Goal: Complete application form

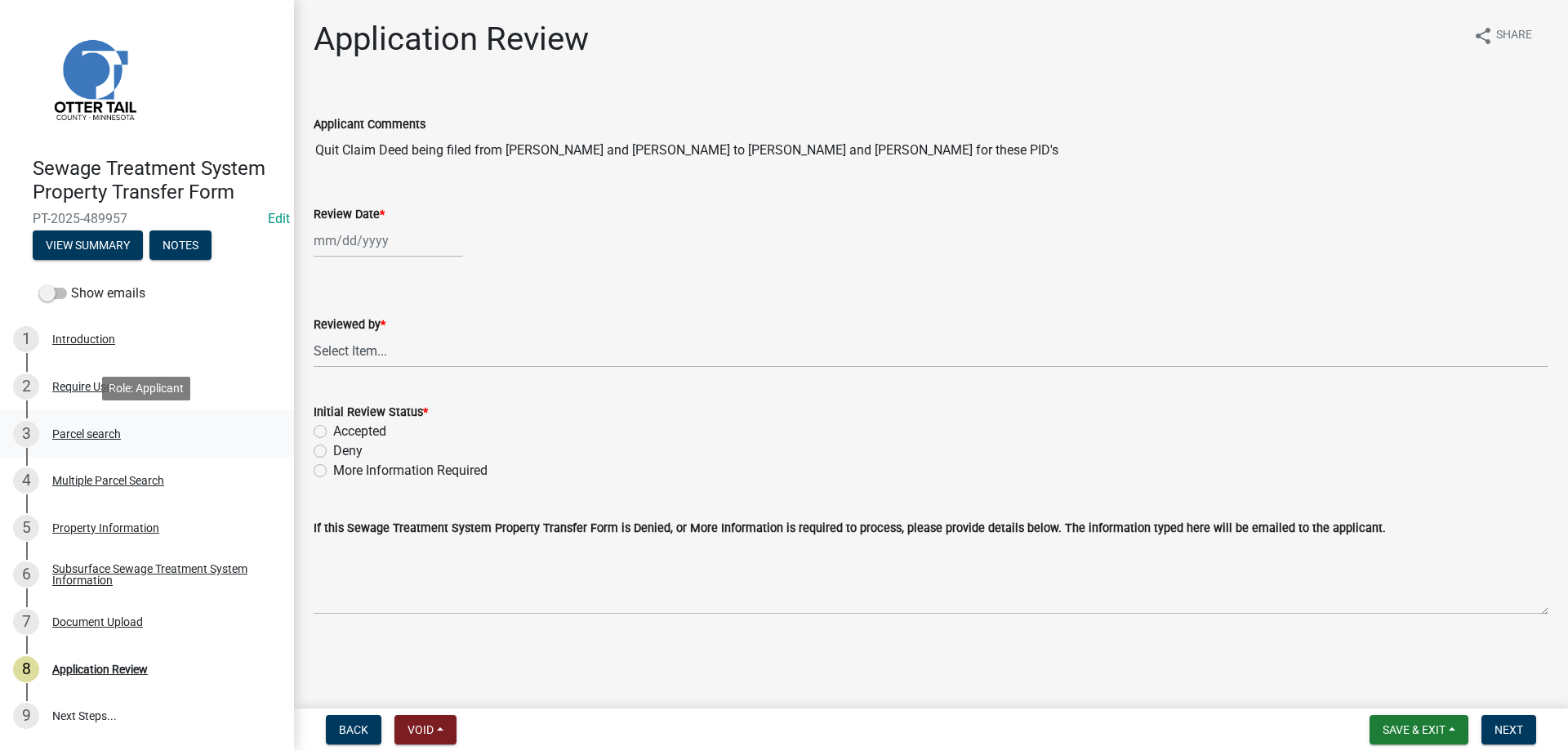
click at [73, 430] on div "Parcel search" at bounding box center [87, 434] width 69 height 12
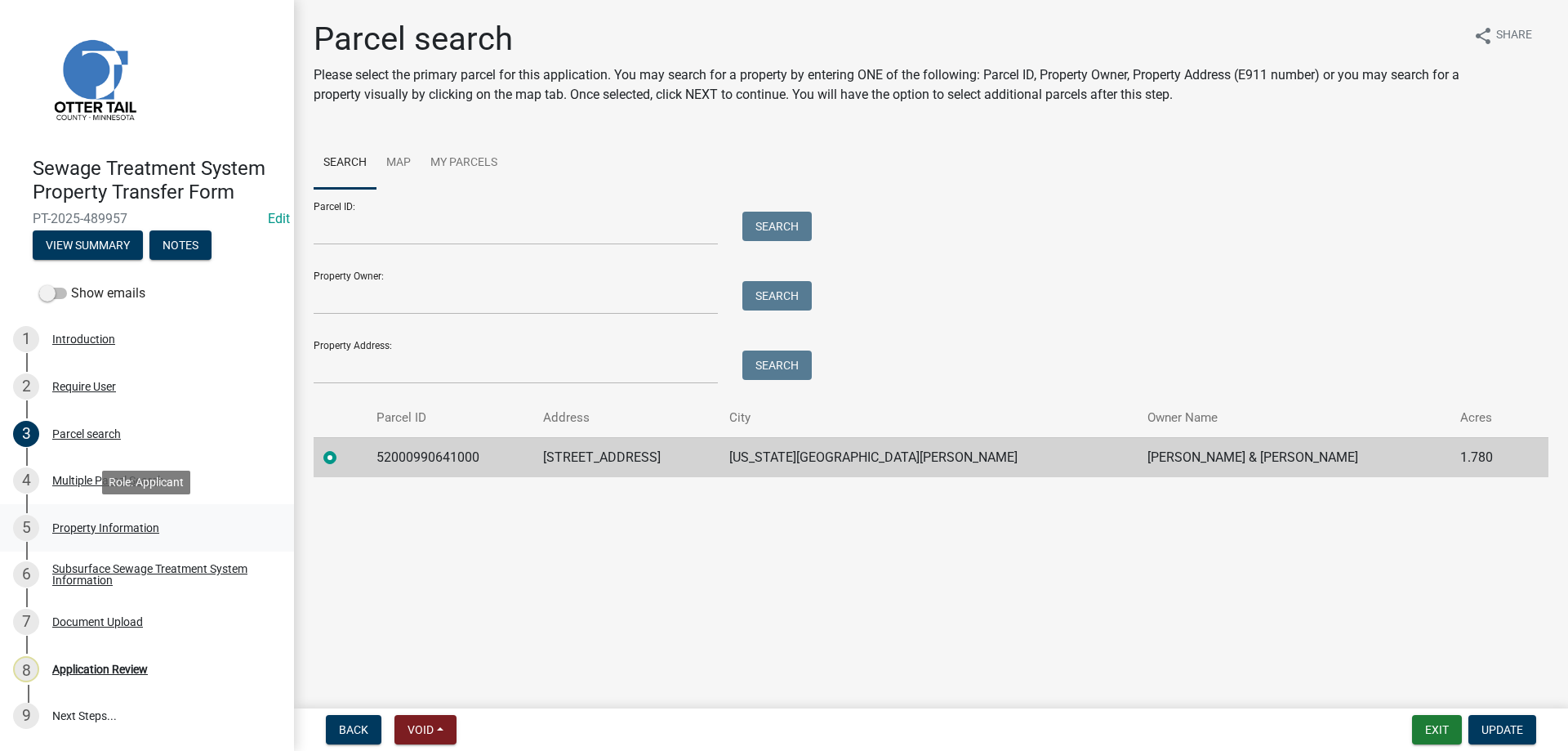
click at [84, 529] on div "Property Information" at bounding box center [105, 528] width 107 height 12
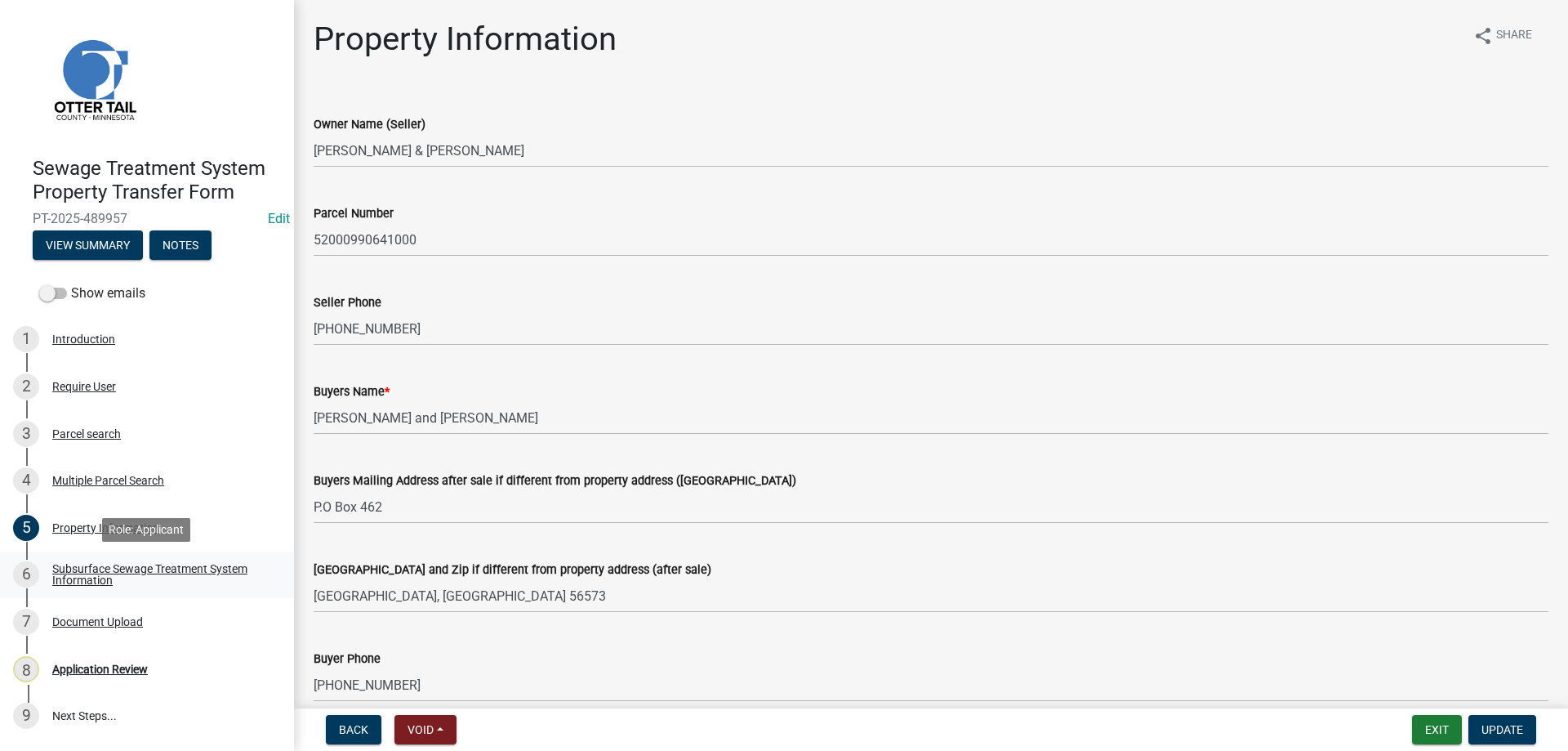
click at [82, 573] on div "Subsurface Sewage Treatment System Information" at bounding box center [159, 574] width 216 height 23
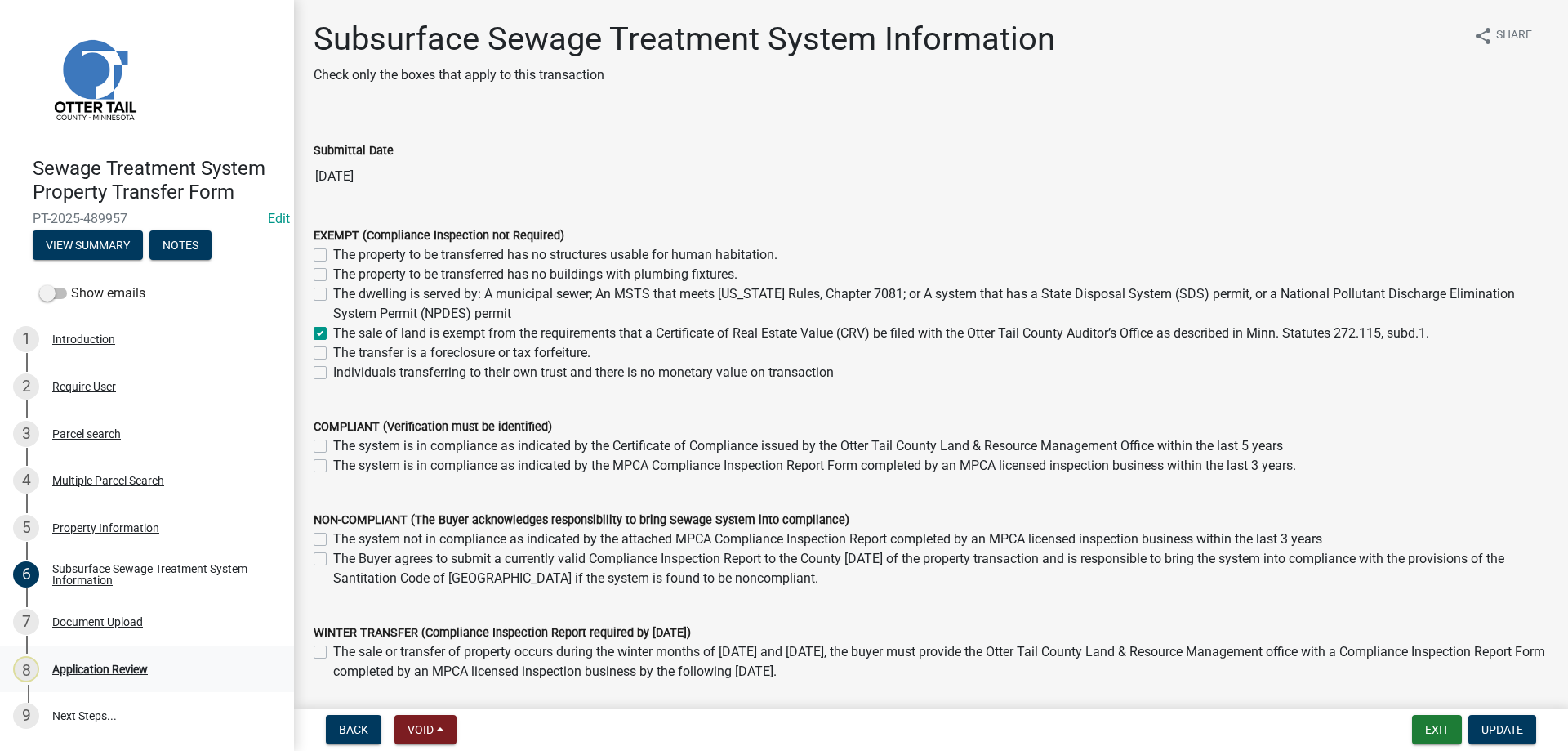
click at [119, 670] on div "Application Review" at bounding box center [99, 669] width 95 height 12
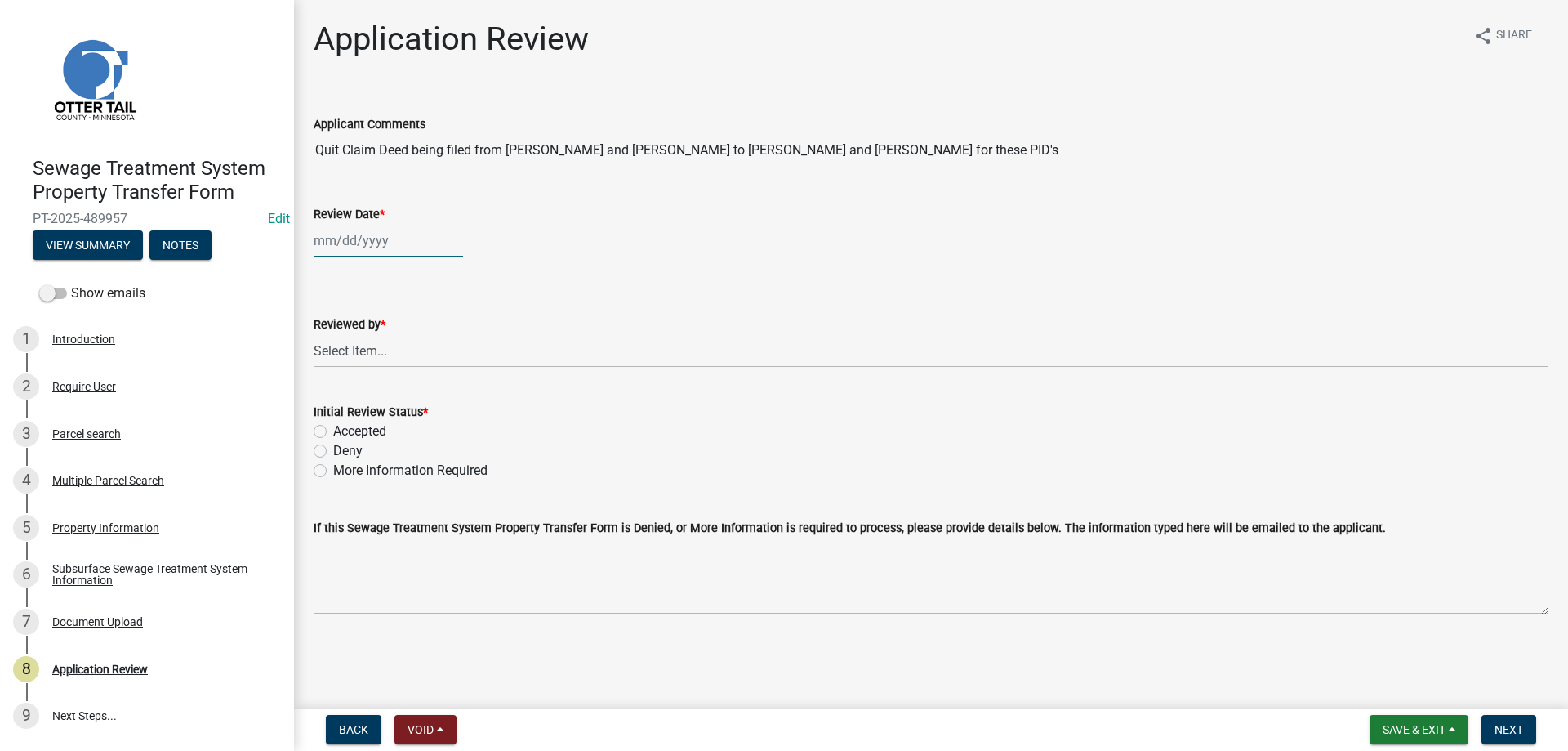
click at [359, 245] on input "Review Date *" at bounding box center [389, 240] width 150 height 33
select select "10"
select select "2025"
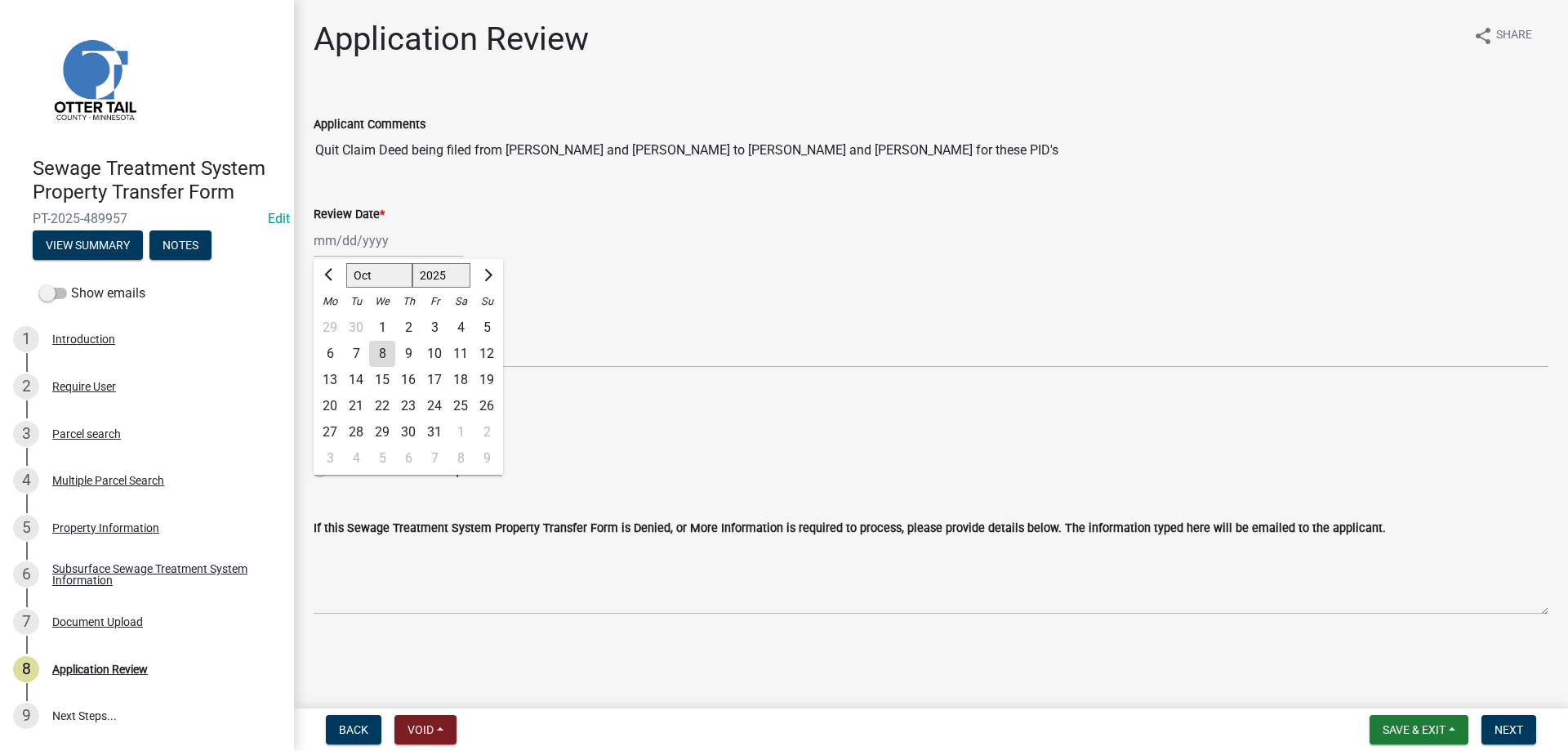
click at [383, 352] on div "8" at bounding box center [382, 353] width 27 height 27
type input "10/08/2025"
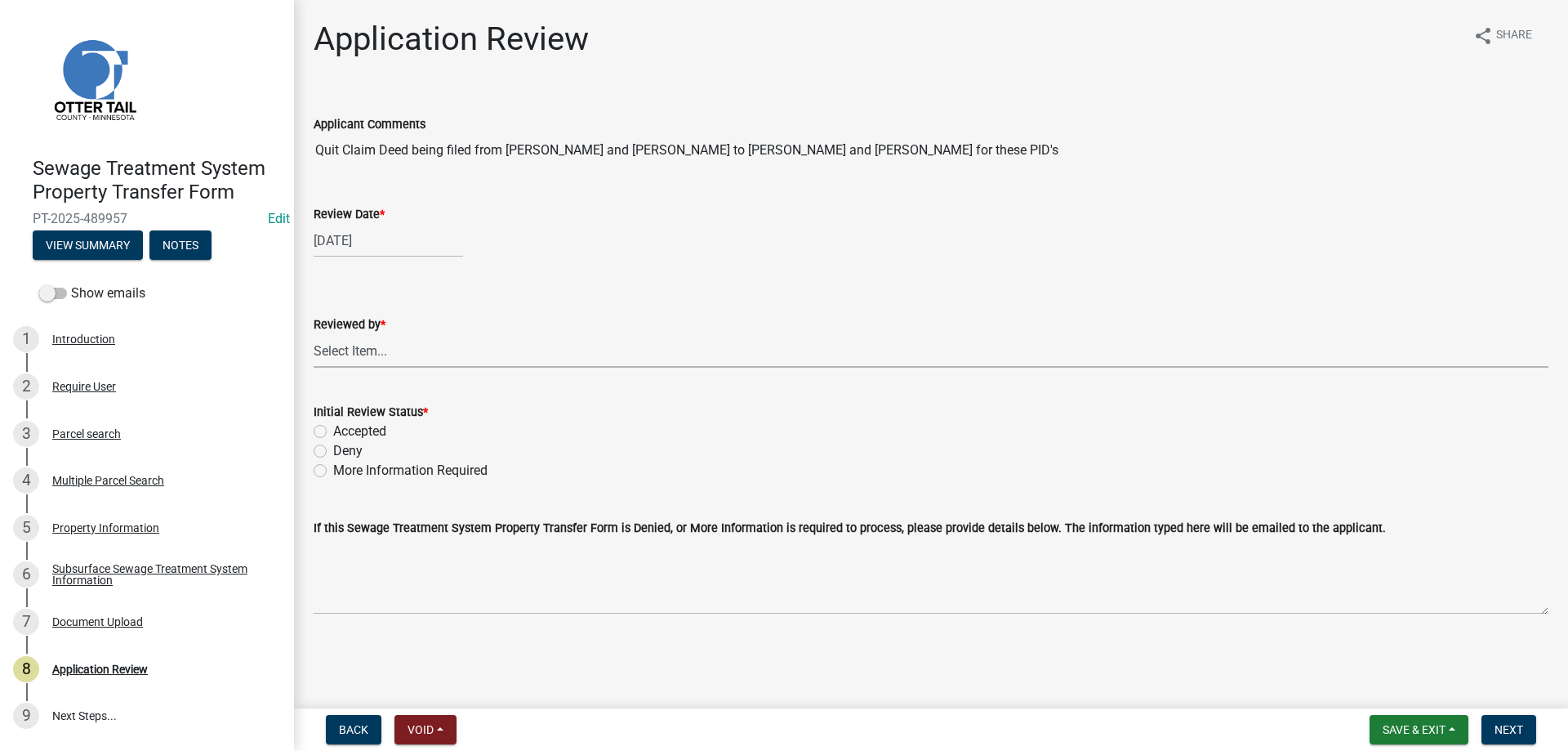
click at [314, 334] on select "Select Item... Alexis Newark Amy Busko Andrea Perales Brittany Tollefson Christ…" at bounding box center [931, 350] width 1235 height 33
click option "[PERSON_NAME]" at bounding box center [0, 0] width 0 height 0
select select "b4c12476-3918-4c31-b34d-126d47b866fd"
click at [334, 428] on label "Accepted" at bounding box center [360, 431] width 53 height 20
click at [334, 428] on input "Accepted" at bounding box center [339, 426] width 11 height 11
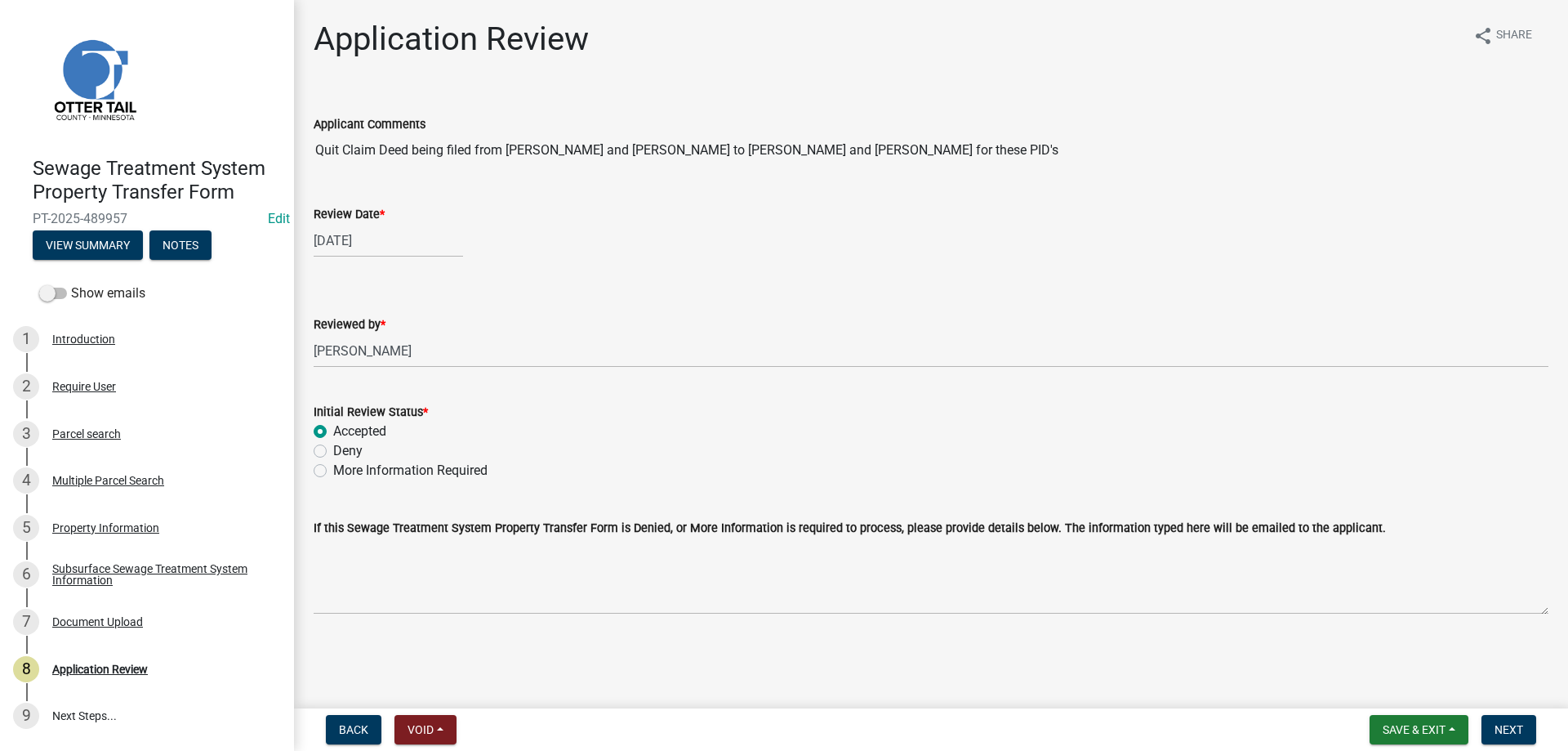
radio input "true"
click at [1503, 726] on span "Next" at bounding box center [1508, 728] width 29 height 13
